Goal: Information Seeking & Learning: Learn about a topic

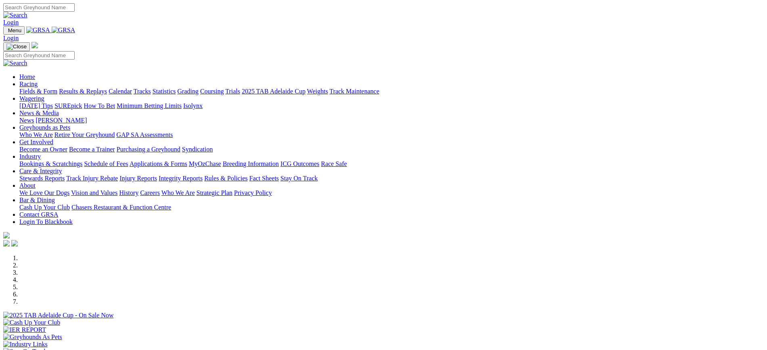
scroll to position [166, 0]
click at [34, 117] on link "News" at bounding box center [26, 120] width 15 height 7
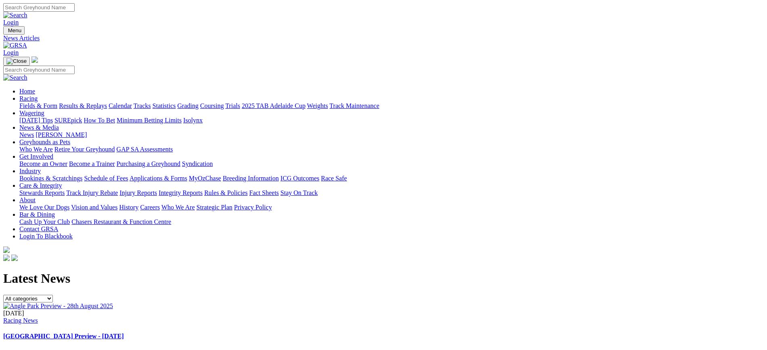
click at [87, 131] on link "[PERSON_NAME]" at bounding box center [60, 134] width 51 height 7
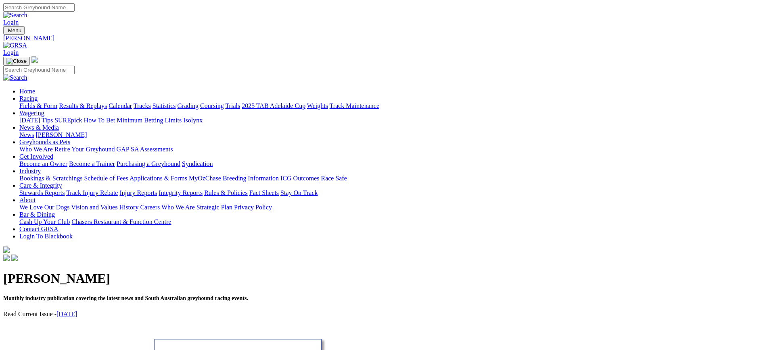
click at [319, 175] on link "ICG Outcomes" at bounding box center [299, 178] width 39 height 7
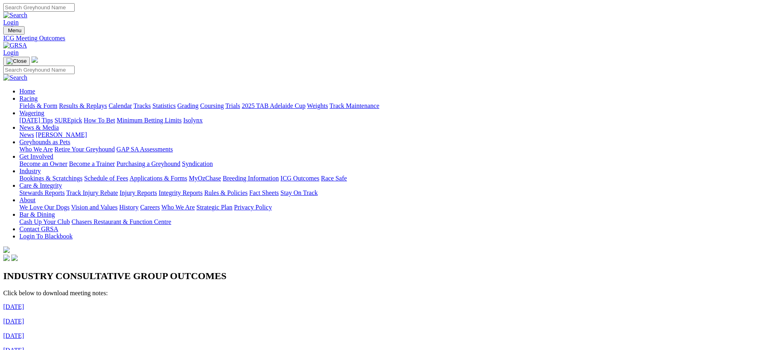
click at [27, 42] on img at bounding box center [15, 45] width 24 height 7
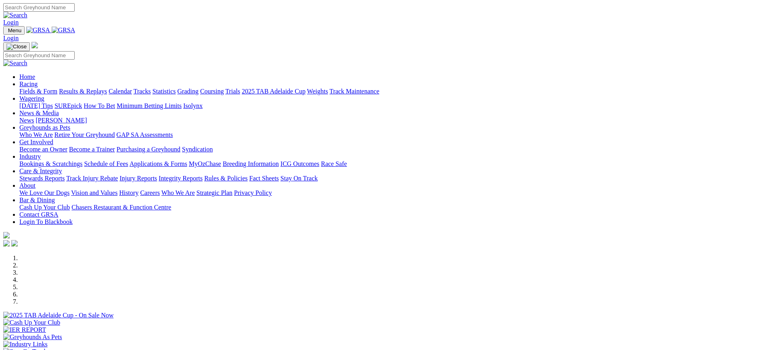
click at [319, 161] on link "ICG Outcomes" at bounding box center [299, 164] width 39 height 7
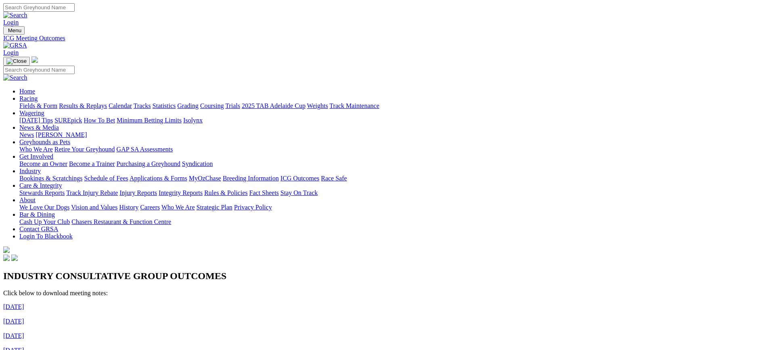
click at [27, 42] on img at bounding box center [15, 45] width 24 height 7
